Goal: Task Accomplishment & Management: Use online tool/utility

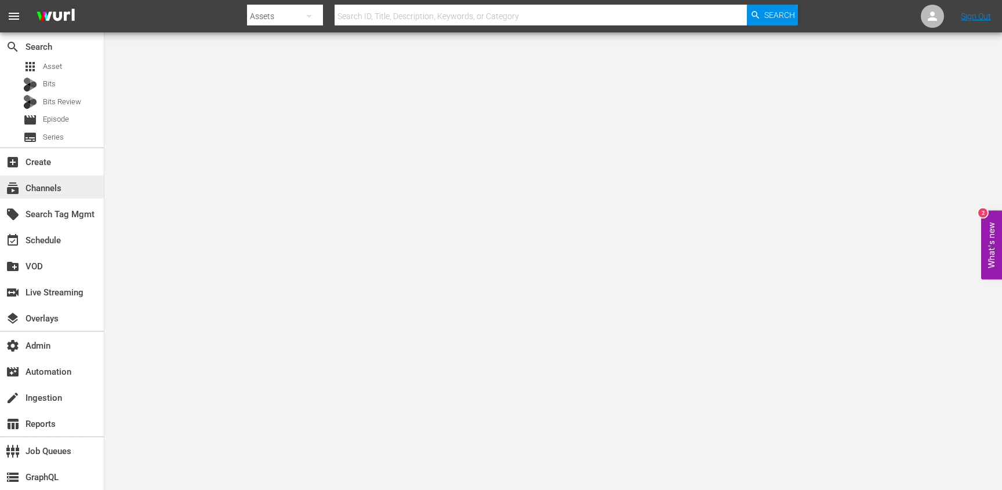
click at [45, 180] on div "subscriptions Channels" at bounding box center [52, 187] width 104 height 23
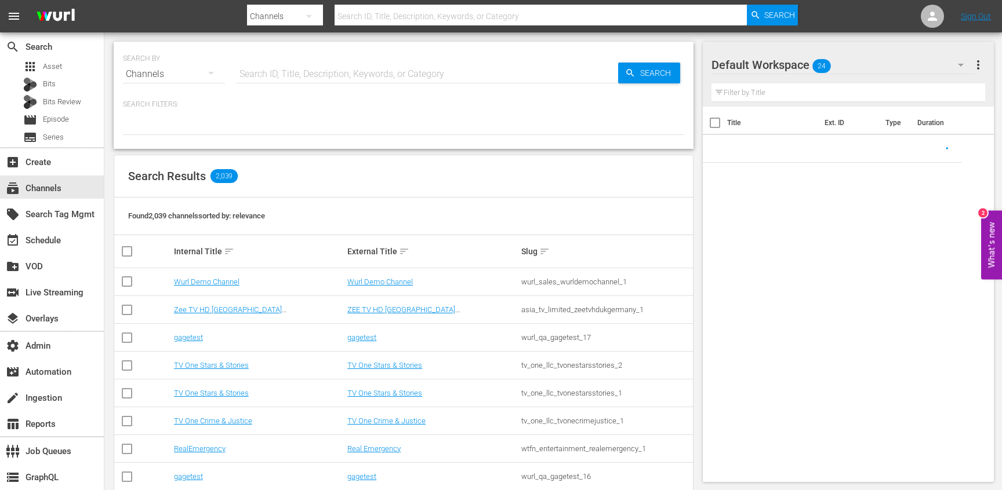
click at [267, 78] on input "text" at bounding box center [426, 74] width 381 height 28
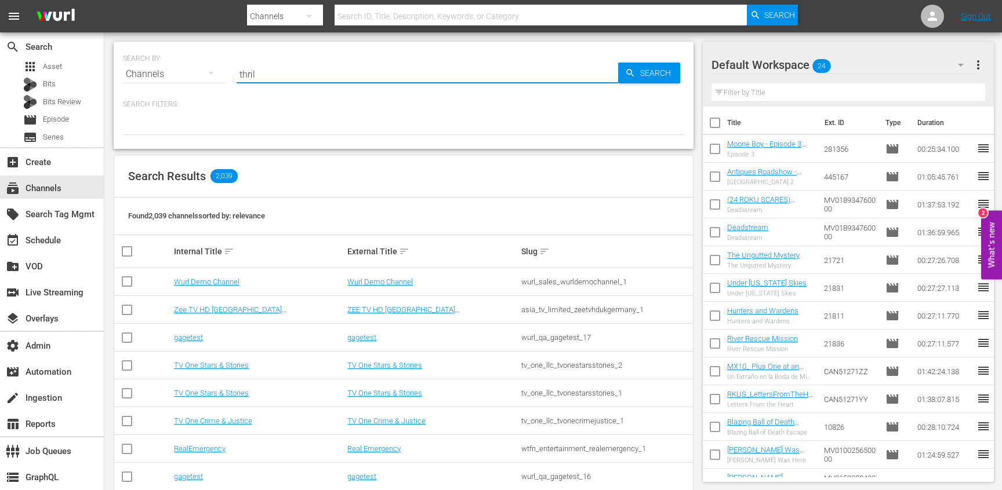
type input "thrill"
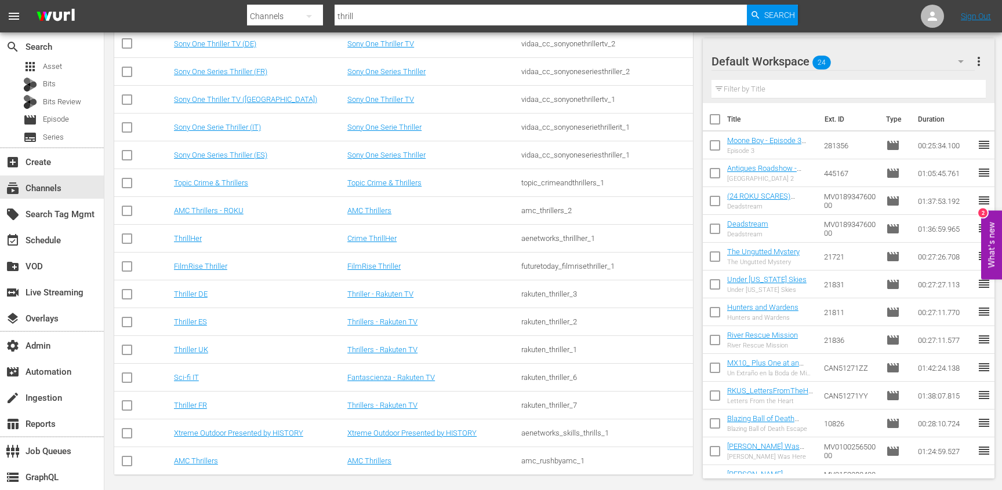
scroll to position [245, 0]
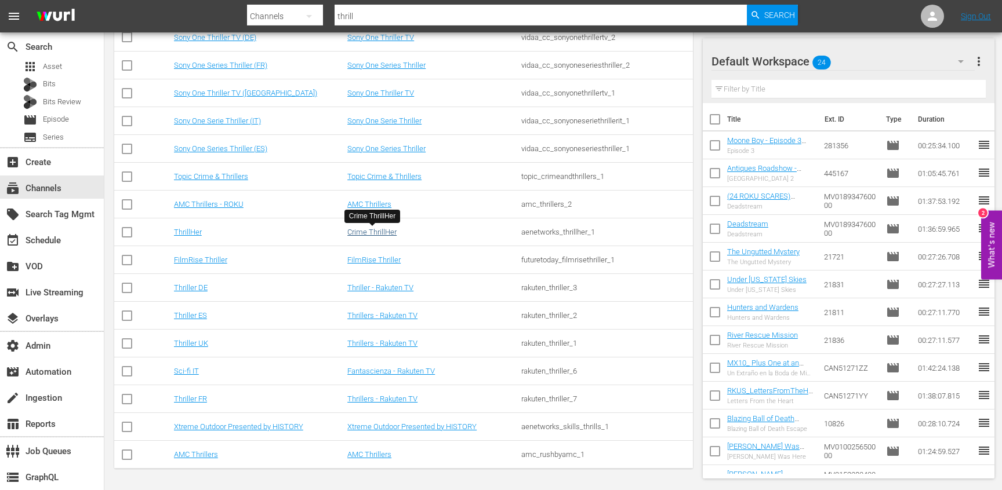
type input "thrill"
click at [377, 234] on link "Crime ThrillHer" at bounding box center [371, 232] width 49 height 9
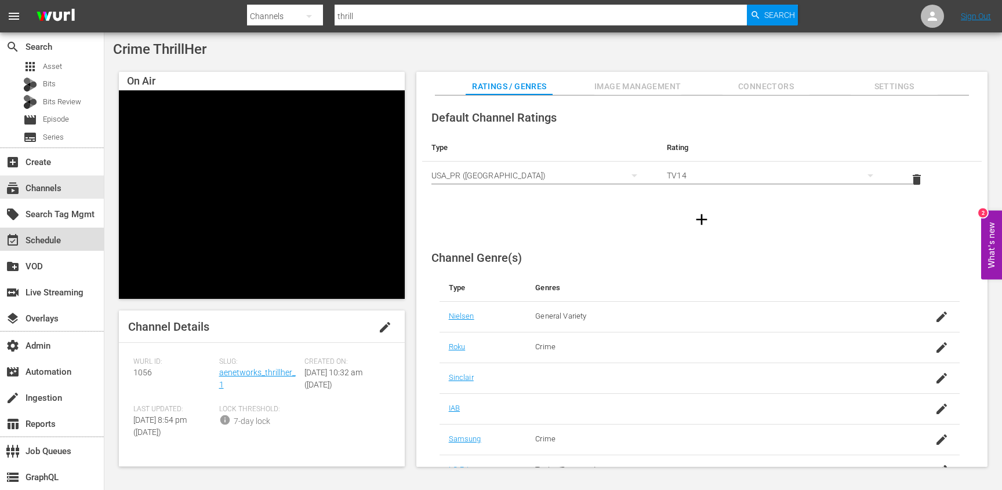
click at [37, 241] on div "event_available Schedule" at bounding box center [32, 239] width 65 height 10
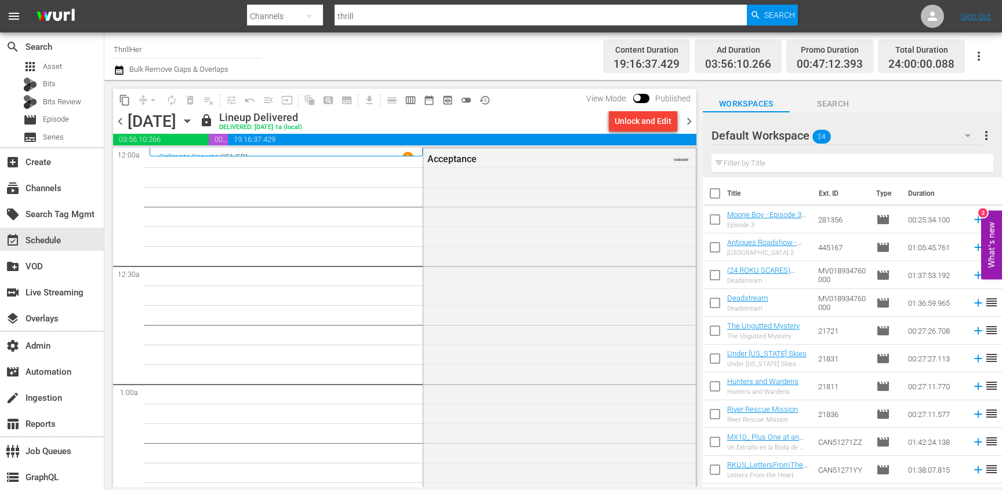
click at [190, 120] on icon "button" at bounding box center [186, 121] width 5 height 3
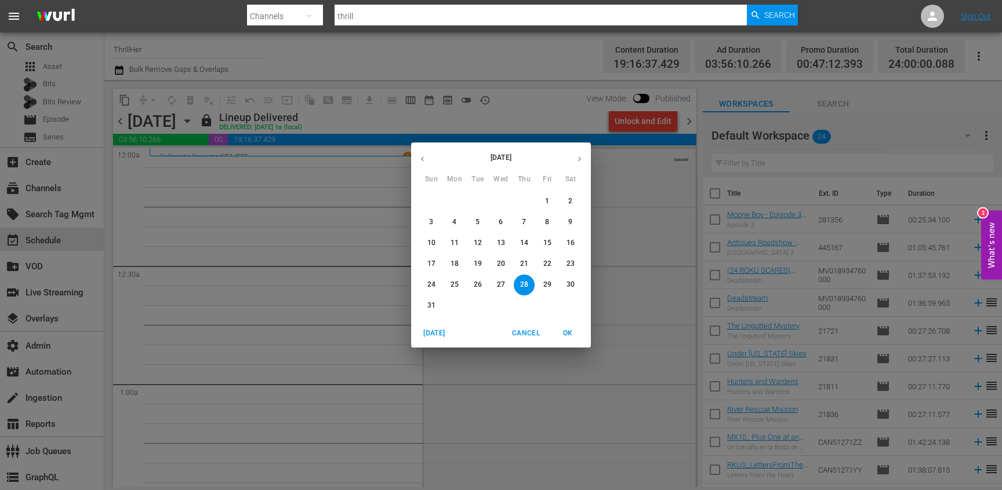
click at [504, 265] on p "20" at bounding box center [501, 264] width 8 height 10
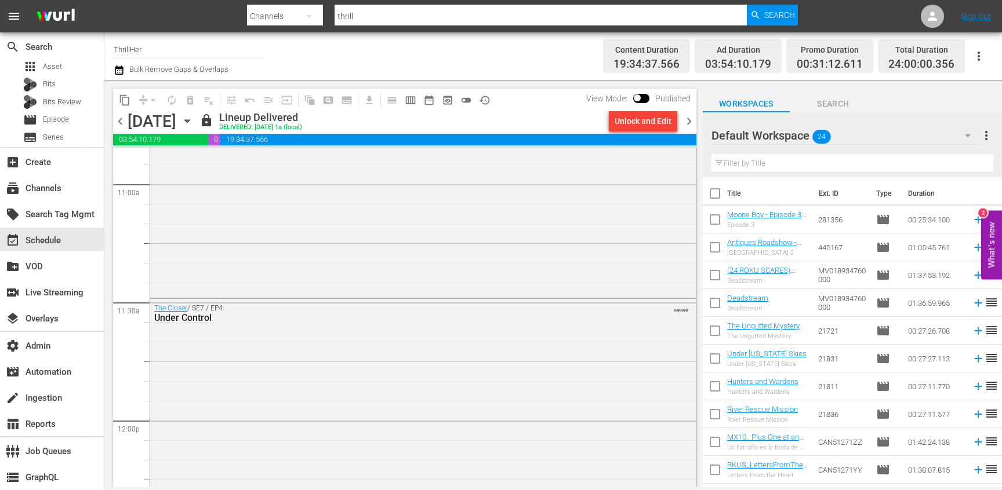
scroll to position [3838, 0]
click at [270, 319] on div "Under Control" at bounding box center [391, 317] width 475 height 11
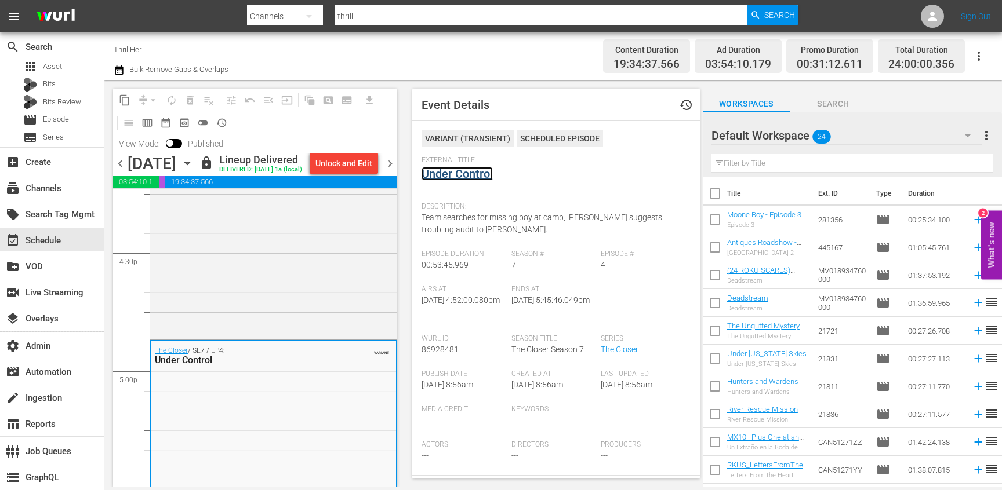
click at [436, 171] on link "Under Control" at bounding box center [456, 174] width 71 height 14
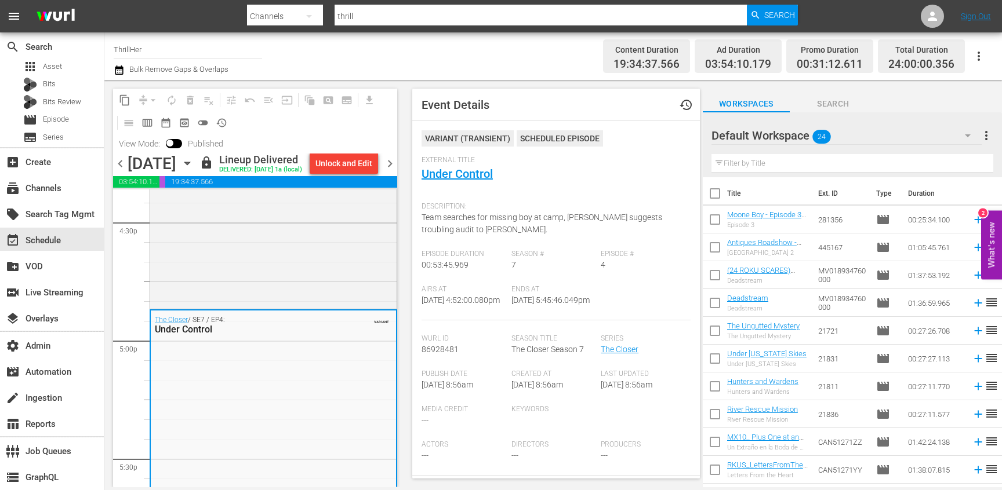
scroll to position [2596, 0]
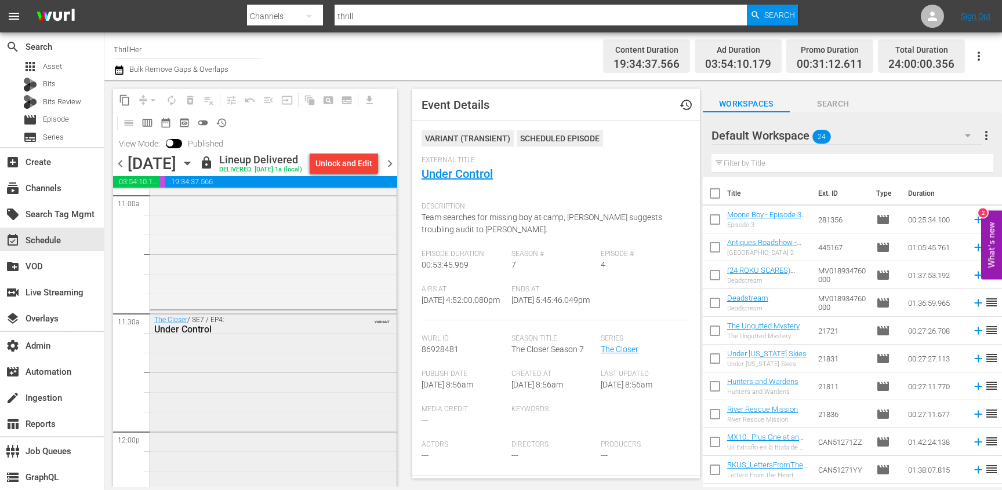
click at [335, 339] on div "The Closer / SE7 / EP4: Under Control VARIANT" at bounding box center [273, 325] width 246 height 28
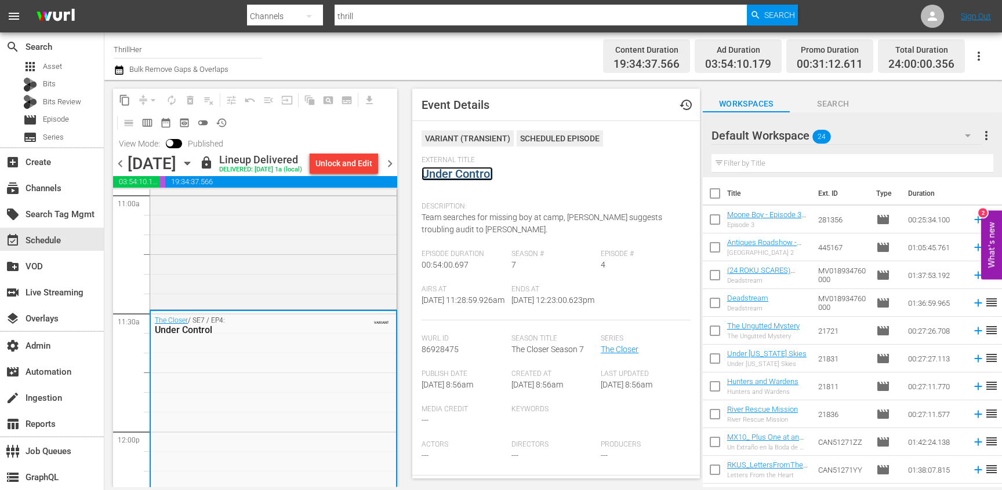
click at [459, 171] on link "Under Control" at bounding box center [456, 174] width 71 height 14
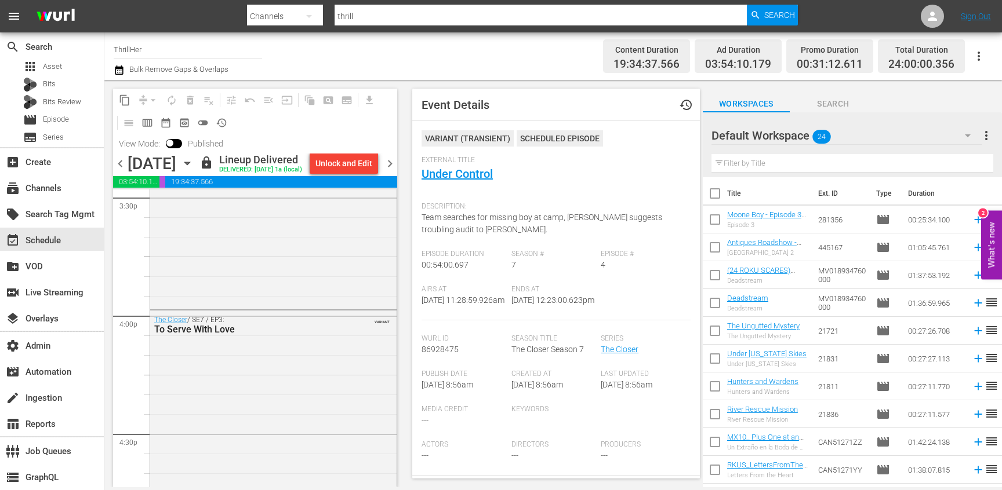
scroll to position [2383, 0]
click at [316, 413] on div "The Closer / SE7 / EP3: To Serve With Love VARIANT" at bounding box center [273, 415] width 246 height 208
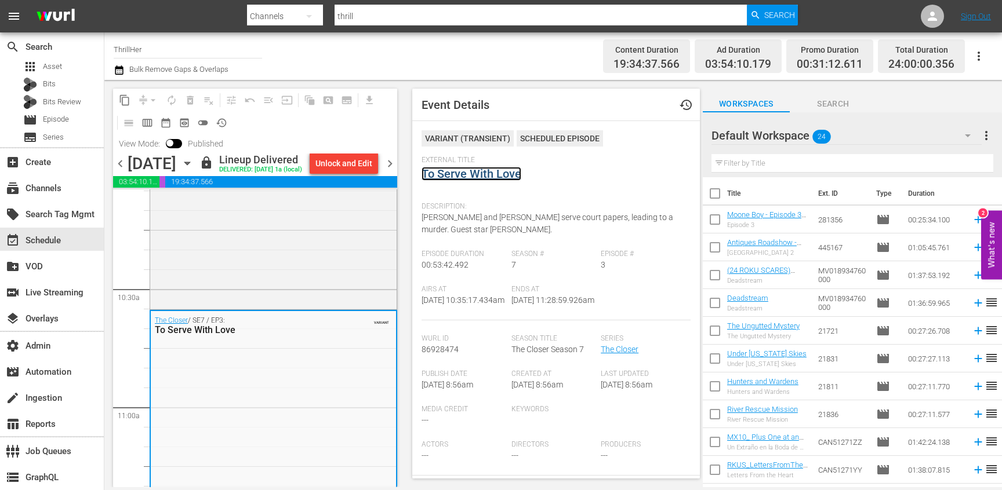
click at [489, 177] on link "To Serve With Love" at bounding box center [471, 174] width 100 height 14
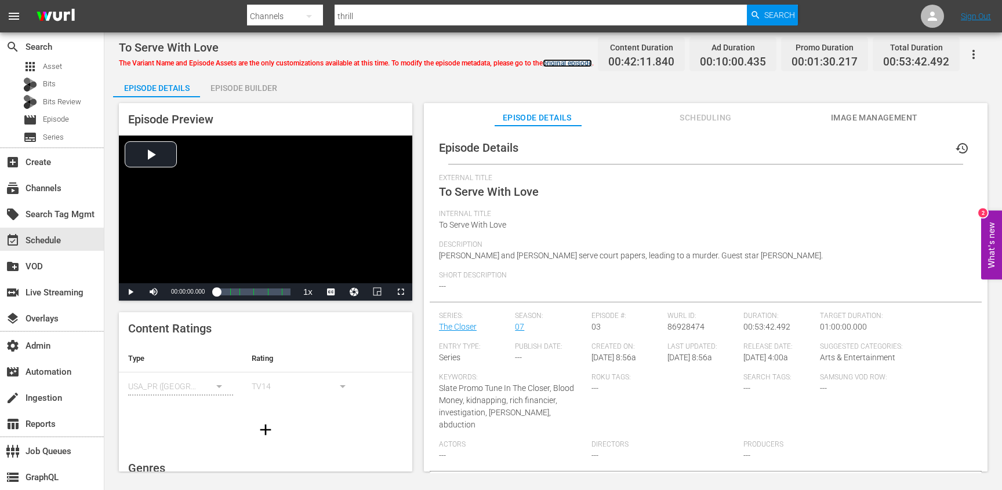
click at [552, 66] on link "original episode" at bounding box center [567, 63] width 49 height 8
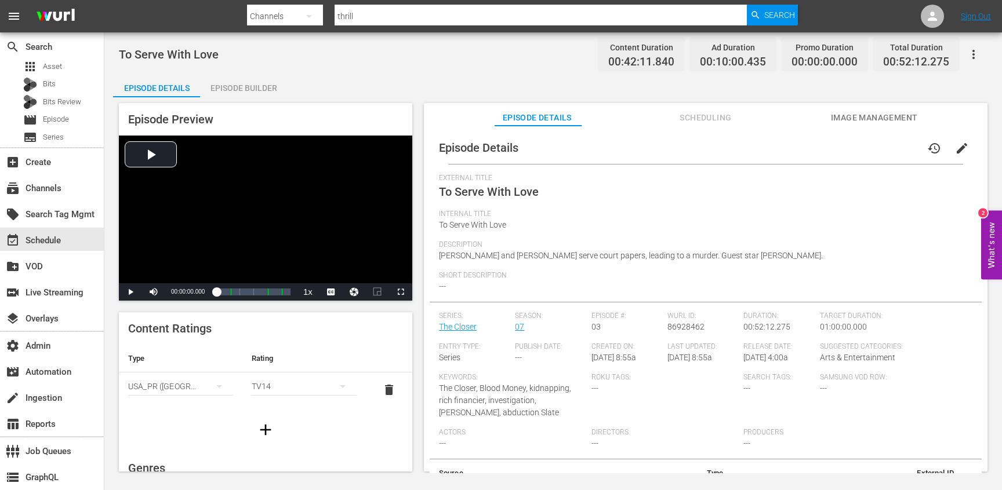
click at [128, 56] on span "To Serve With Love" at bounding box center [169, 55] width 100 height 14
drag, startPoint x: 128, startPoint y: 56, endPoint x: 200, endPoint y: 57, distance: 72.5
click at [200, 57] on span "To Serve With Love" at bounding box center [169, 55] width 100 height 14
copy span "To Serve With Love"
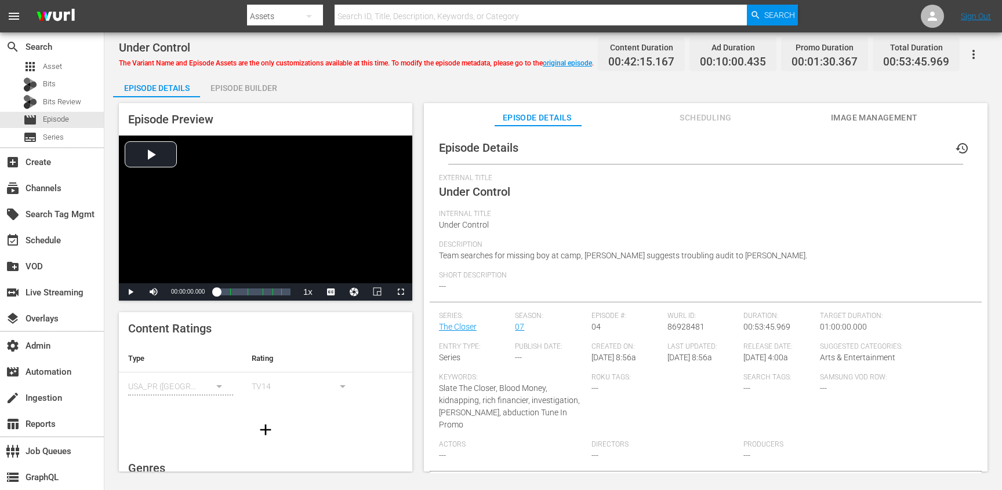
click at [719, 112] on span "Scheduling" at bounding box center [705, 118] width 87 height 14
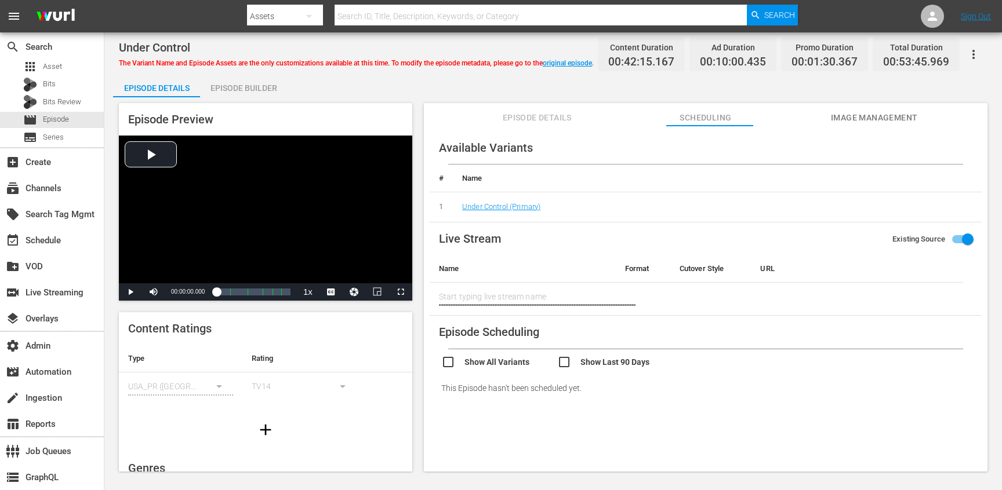
click at [520, 114] on span "Episode Details" at bounding box center [536, 118] width 87 height 14
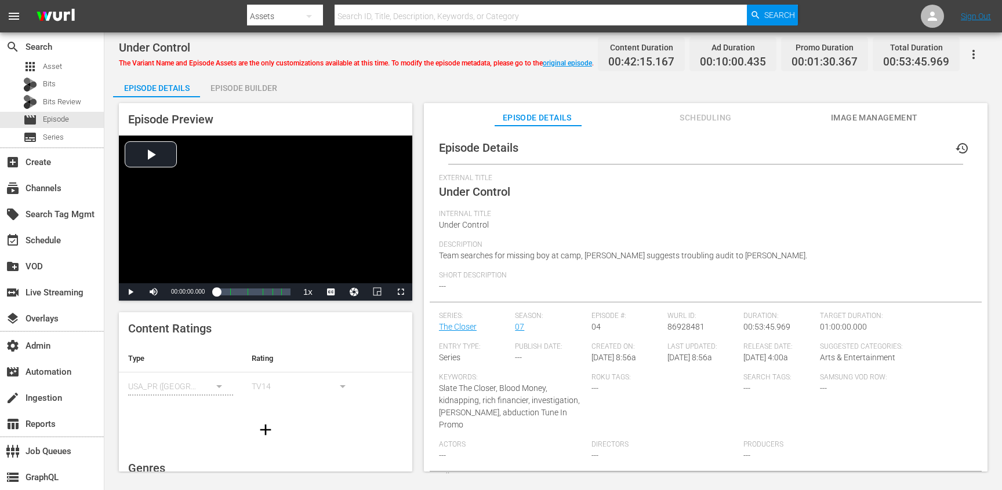
click at [520, 114] on span "Episode Details" at bounding box center [536, 118] width 87 height 14
click at [719, 112] on span "Scheduling" at bounding box center [705, 118] width 87 height 14
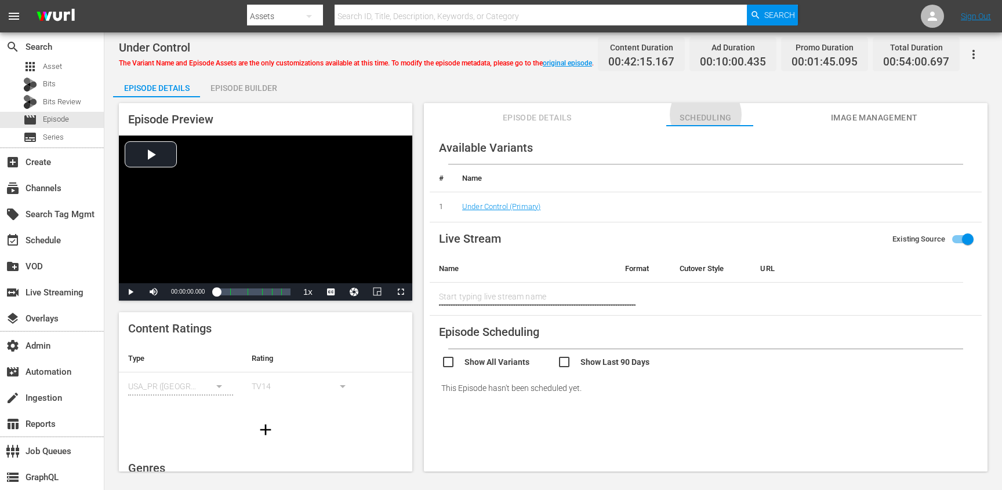
click at [520, 114] on span "Episode Details" at bounding box center [536, 118] width 87 height 14
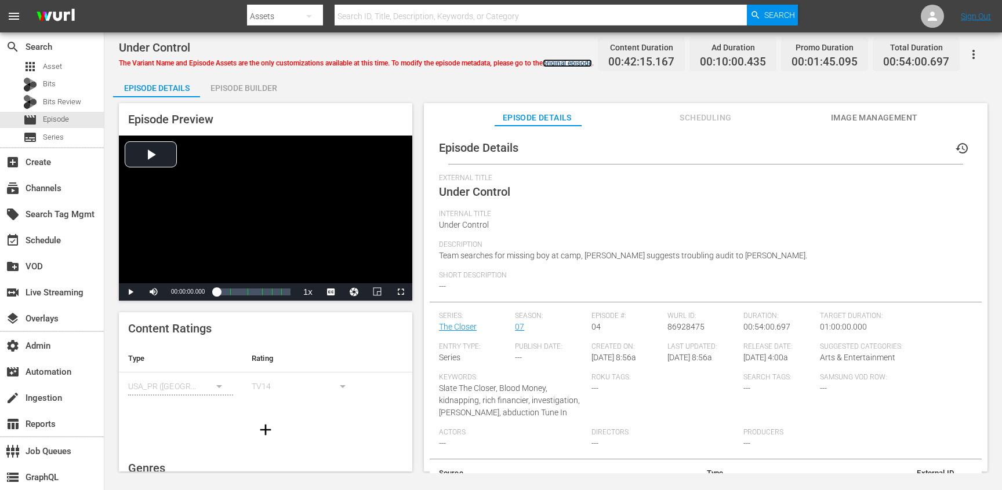
click at [565, 64] on link "original episode" at bounding box center [567, 63] width 49 height 8
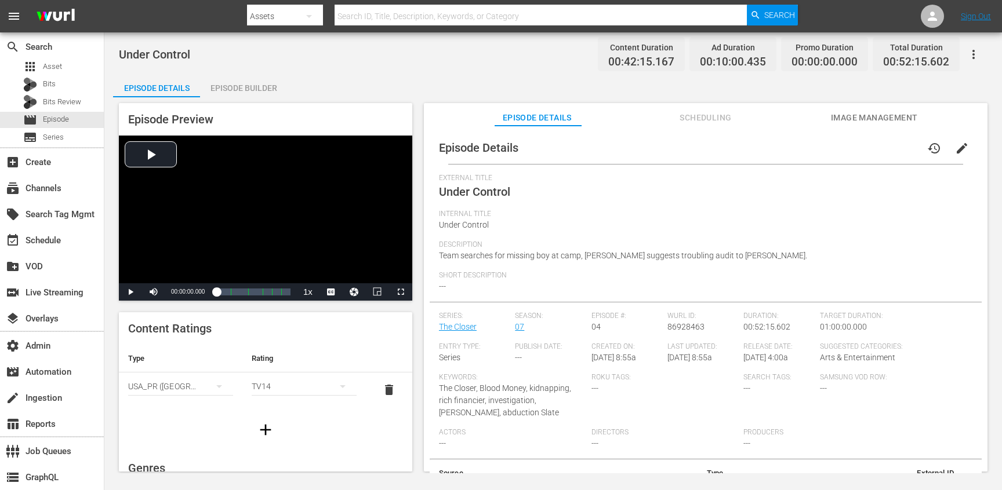
click at [134, 59] on span "Under Control" at bounding box center [154, 55] width 71 height 14
drag, startPoint x: 134, startPoint y: 59, endPoint x: 174, endPoint y: 56, distance: 40.7
click at [174, 56] on span "Under Control" at bounding box center [154, 55] width 71 height 14
copy span "Under Control"
